Goal: Information Seeking & Learning: Learn about a topic

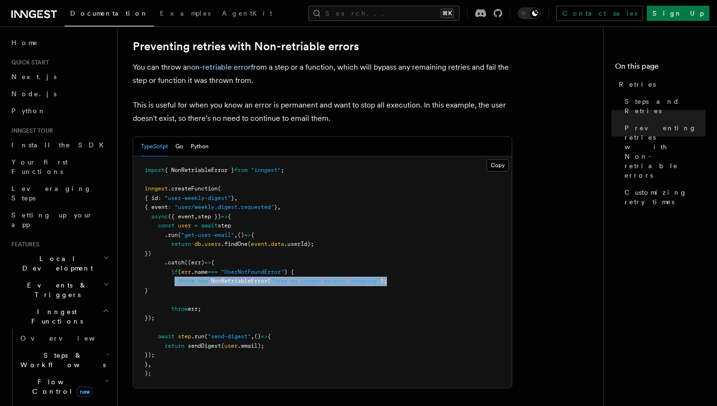
scroll to position [30, 0]
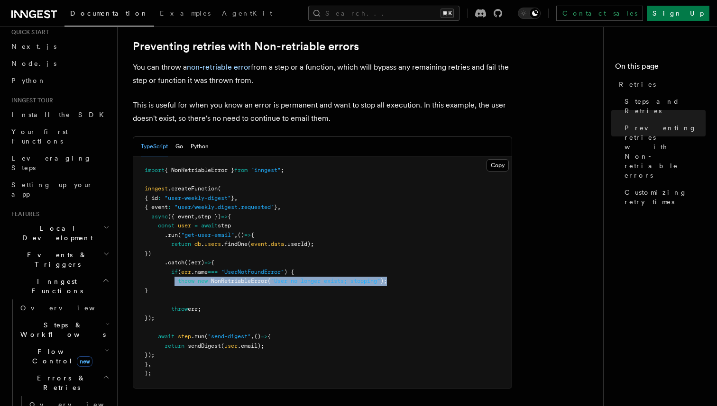
click at [66, 321] on span "Steps & Workflows" at bounding box center [61, 330] width 89 height 19
click at [66, 364] on span "Function steps" at bounding box center [65, 368] width 73 height 9
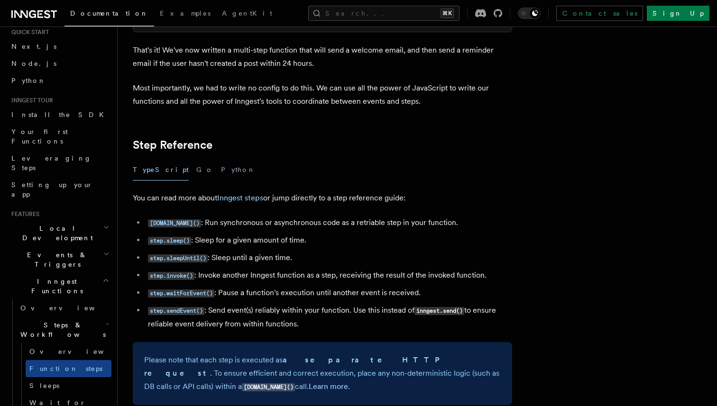
scroll to position [1573, 0]
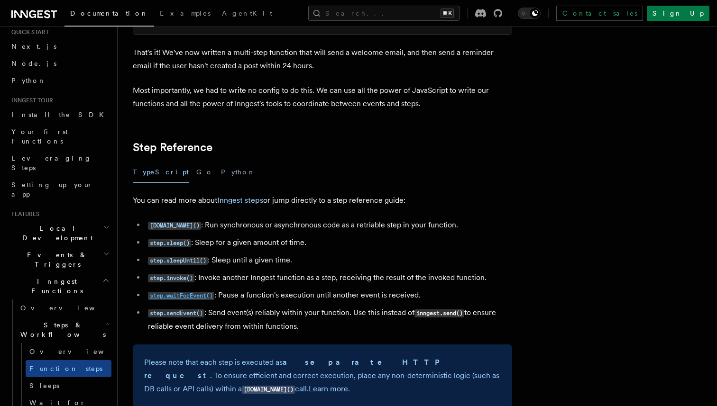
click at [188, 297] on code "step.waitForEvent()" at bounding box center [181, 296] width 66 height 8
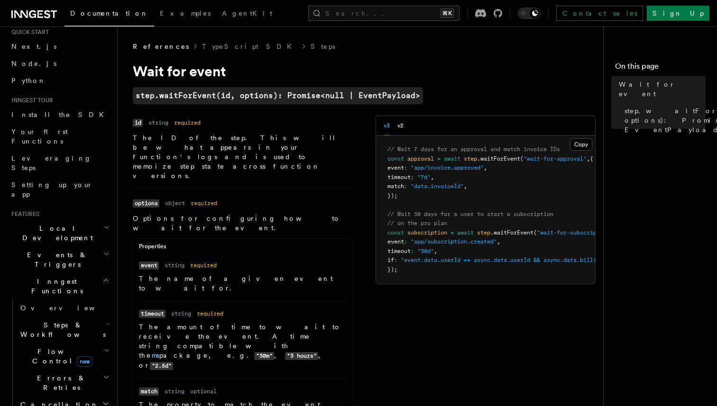
click at [53, 321] on span "Steps & Workflows" at bounding box center [61, 330] width 89 height 19
click at [54, 321] on span "Steps & Workflows" at bounding box center [61, 330] width 89 height 19
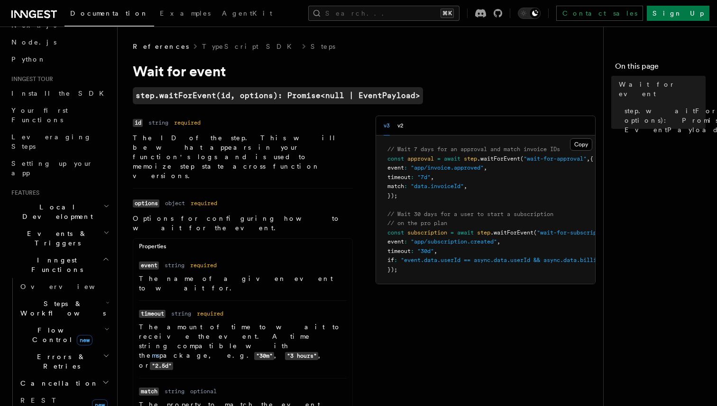
scroll to position [52, 0]
click at [53, 325] on span "Flow Control new" at bounding box center [61, 334] width 88 height 19
click at [51, 325] on span "Flow Control new" at bounding box center [61, 334] width 88 height 19
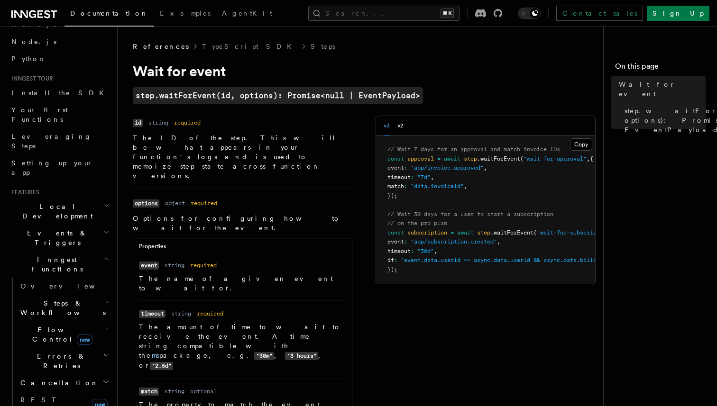
click at [58, 295] on h2 "Steps & Workflows" at bounding box center [64, 308] width 95 height 27
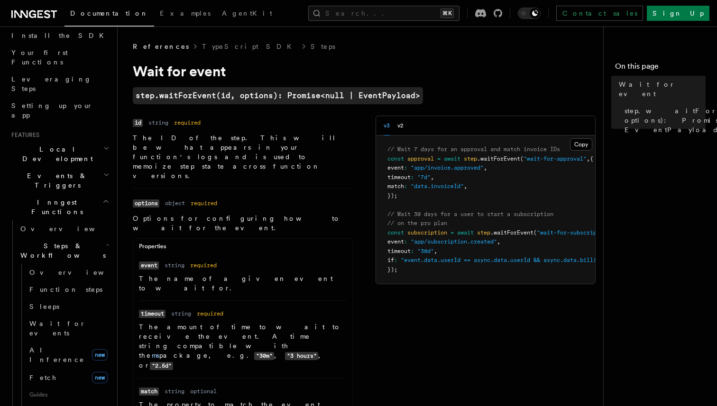
scroll to position [112, 0]
click at [63, 262] on link "Overview" at bounding box center [69, 270] width 86 height 17
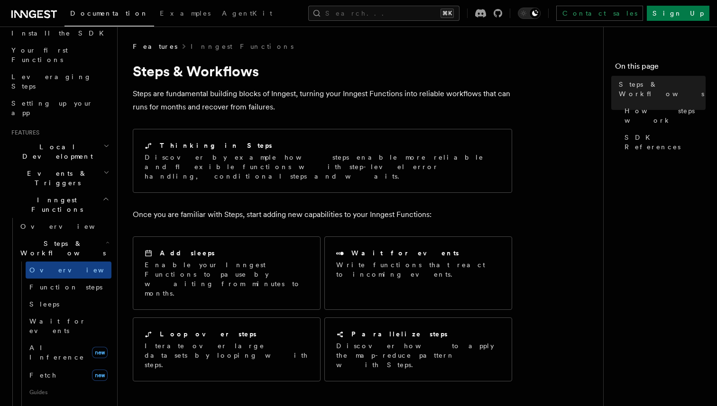
click at [65, 235] on h2 "Steps & Workflows" at bounding box center [64, 248] width 95 height 27
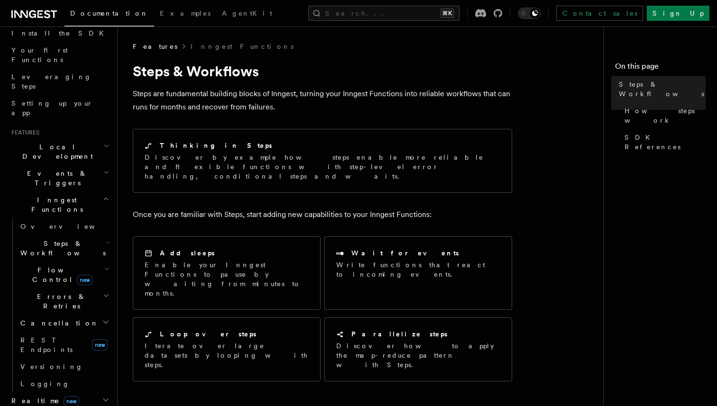
click at [65, 239] on span "Steps & Workflows" at bounding box center [61, 248] width 89 height 19
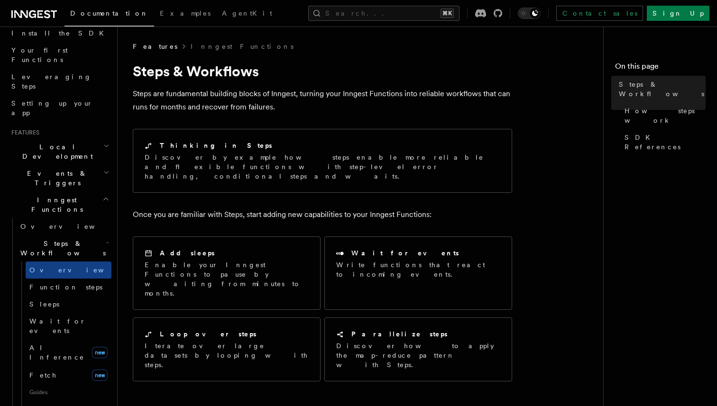
click at [65, 239] on span "Steps & Workflows" at bounding box center [61, 248] width 89 height 19
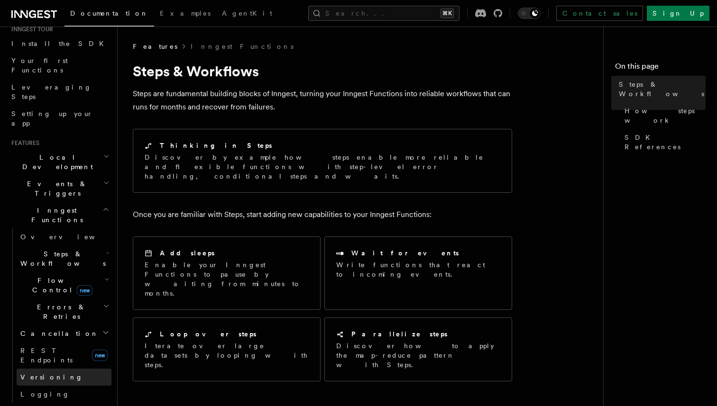
scroll to position [70, 0]
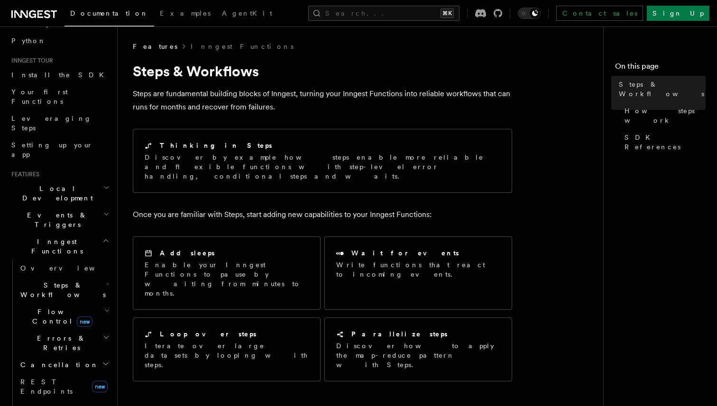
click at [78, 233] on h2 "Inngest Functions" at bounding box center [60, 246] width 104 height 27
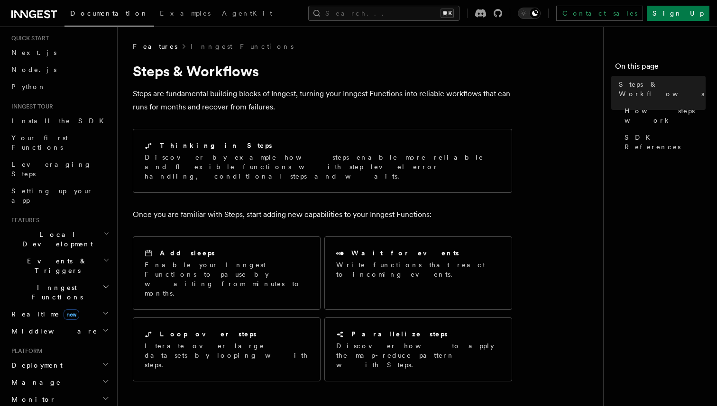
scroll to position [19, 0]
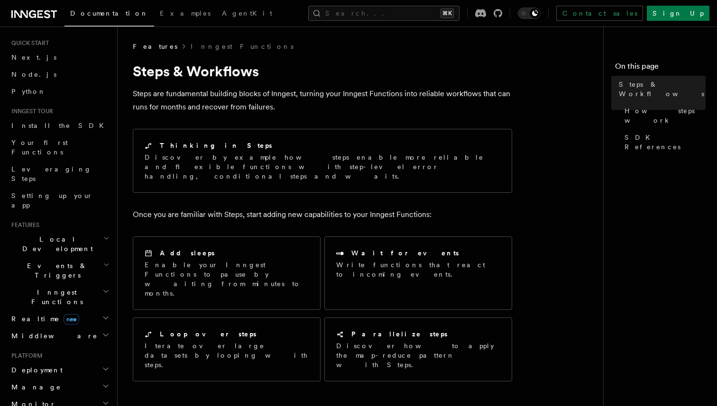
click at [79, 258] on h2 "Events & Triggers" at bounding box center [60, 271] width 104 height 27
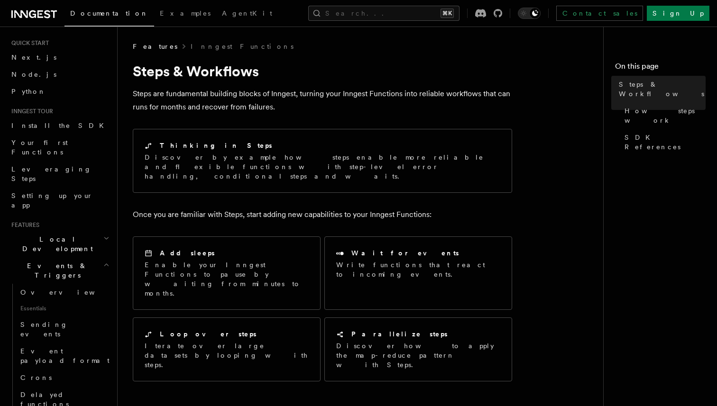
click at [79, 258] on h2 "Events & Triggers" at bounding box center [60, 271] width 104 height 27
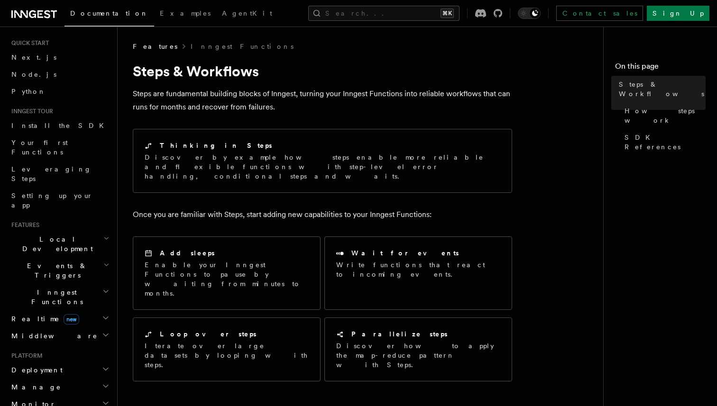
click at [69, 284] on h2 "Inngest Functions" at bounding box center [60, 297] width 104 height 27
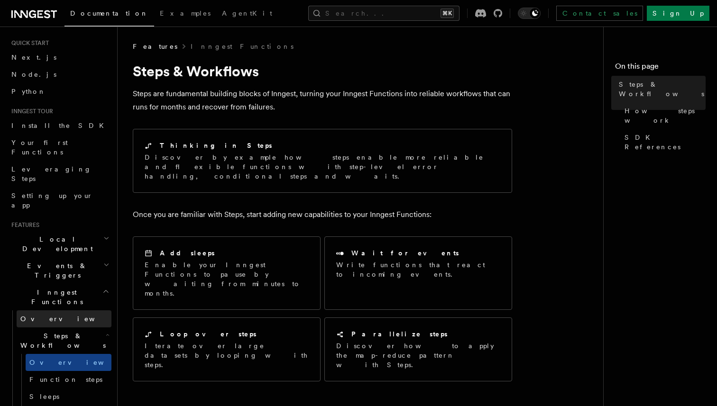
click at [64, 311] on link "Overview" at bounding box center [64, 319] width 95 height 17
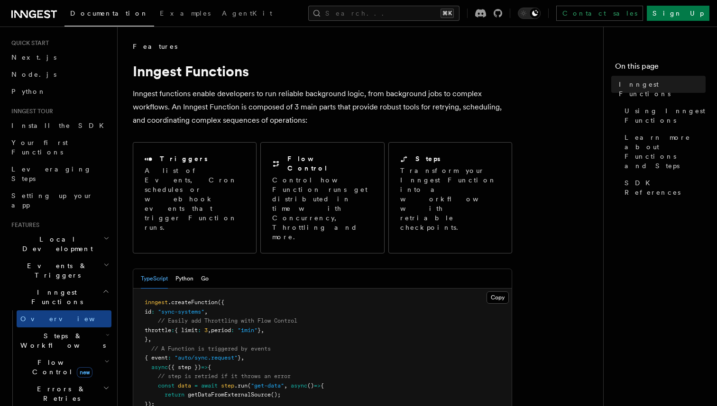
click at [63, 332] on span "Steps & Workflows" at bounding box center [61, 341] width 89 height 19
click at [51, 385] on span "Errors & Retries" at bounding box center [60, 394] width 86 height 19
click at [57, 354] on h2 "Flow Control new" at bounding box center [64, 367] width 95 height 27
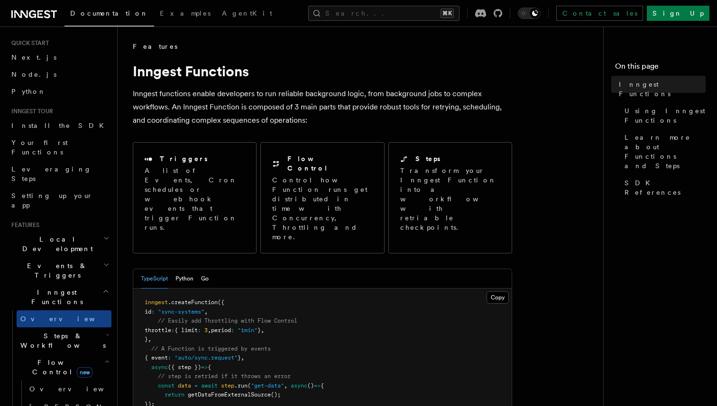
click at [58, 332] on span "Steps & Workflows" at bounding box center [61, 341] width 89 height 19
click at [55, 376] on span "Function steps" at bounding box center [65, 380] width 73 height 8
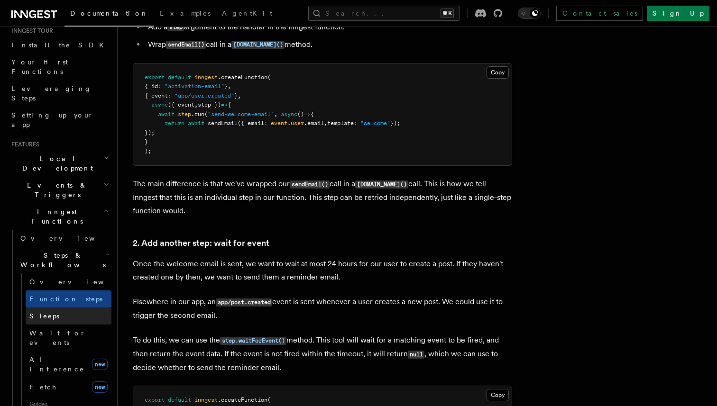
scroll to position [108, 0]
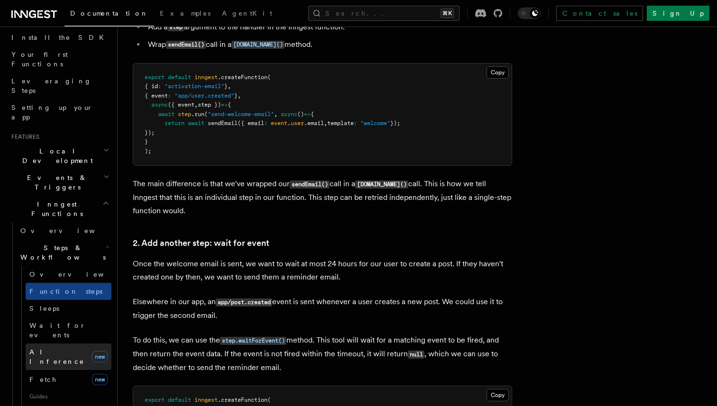
click at [59, 349] on span "AI Inference" at bounding box center [56, 357] width 55 height 17
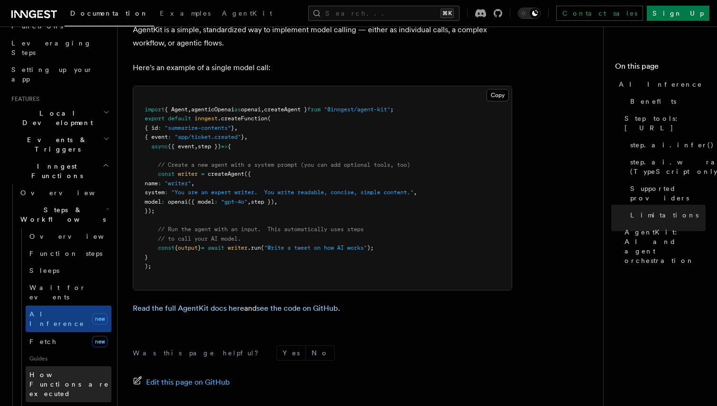
scroll to position [185, 0]
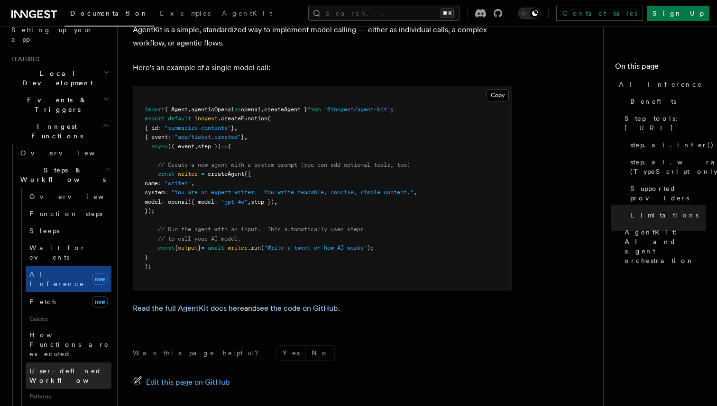
click at [73, 368] on span "User-defined Workflows" at bounding box center [71, 376] width 85 height 17
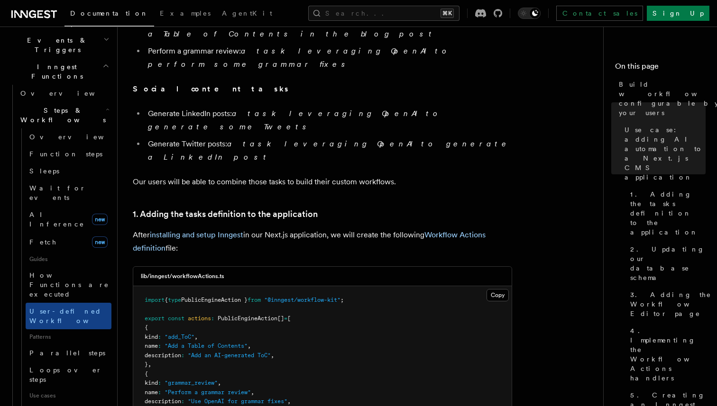
scroll to position [248, 0]
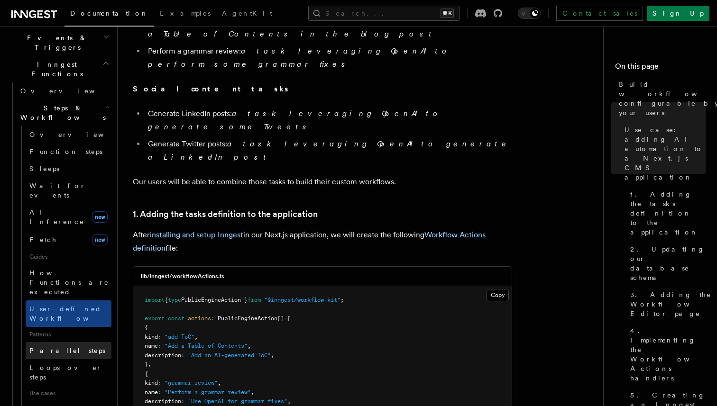
click at [48, 342] on link "Parallel steps" at bounding box center [69, 350] width 86 height 17
